Goal: Browse casually

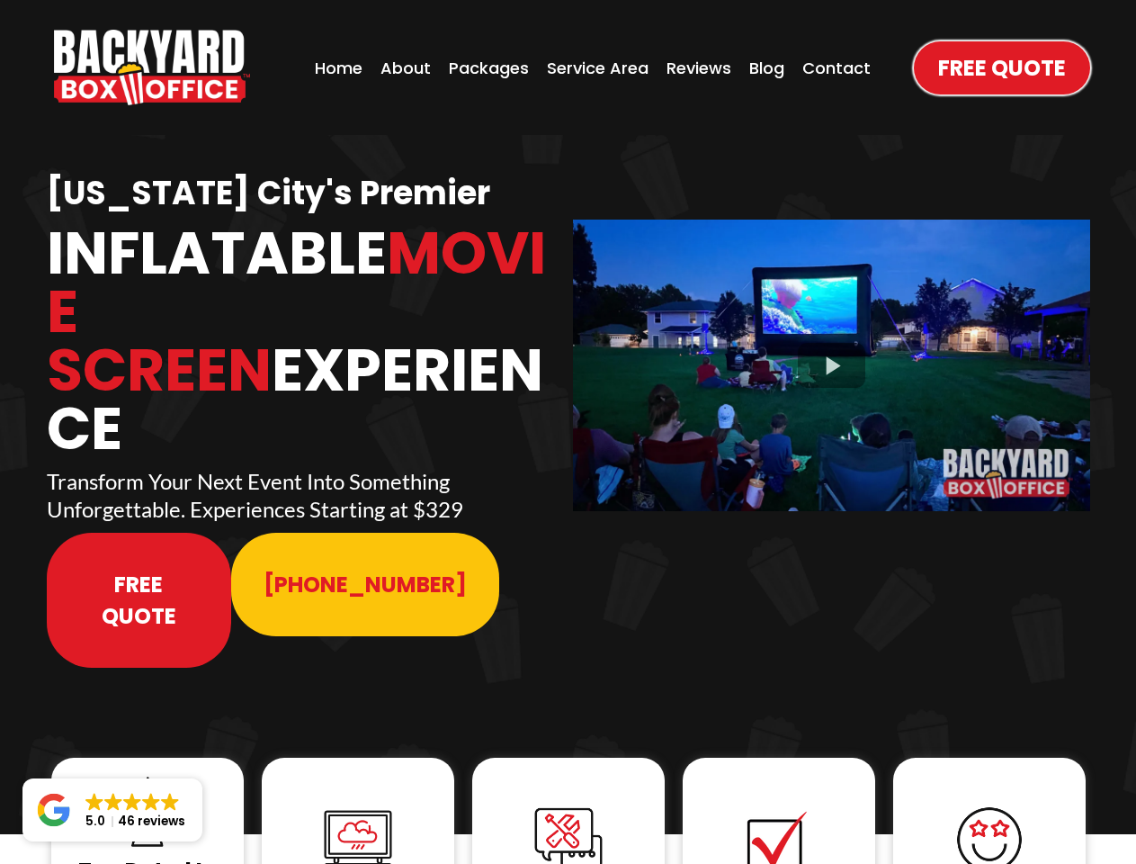
click at [152, 67] on img "https://www.backyardboxoffice.com" at bounding box center [152, 68] width 196 height 76
click at [831, 353] on div at bounding box center [831, 365] width 517 height 291
click at [148, 776] on img at bounding box center [148, 812] width 72 height 72
click at [358, 804] on img at bounding box center [358, 840] width 72 height 72
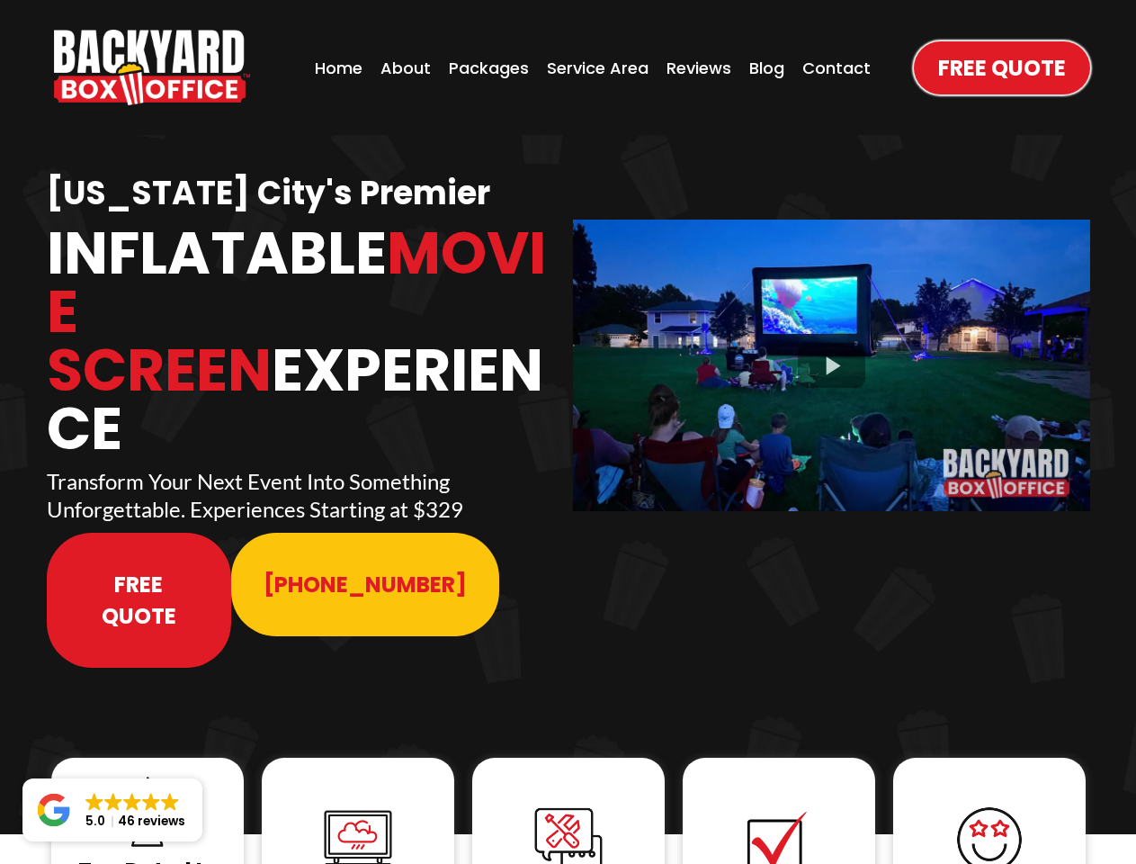
click at [358, 804] on img at bounding box center [358, 840] width 72 height 72
click at [569, 804] on img at bounding box center [569, 840] width 72 height 72
click at [779, 804] on img at bounding box center [779, 840] width 72 height 72
